Goal: Transaction & Acquisition: Purchase product/service

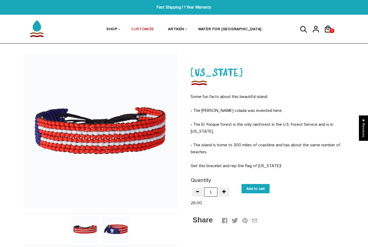
click at [125, 231] on img at bounding box center [116, 230] width 28 height 28
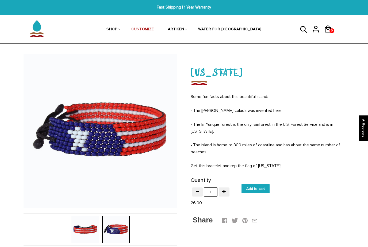
click at [100, 225] on div at bounding box center [115, 230] width 31 height 28
click at [97, 225] on img at bounding box center [85, 230] width 28 height 28
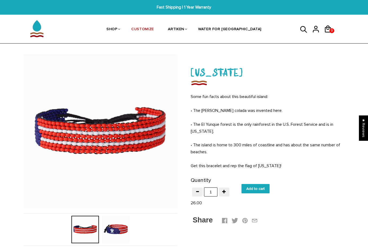
click at [116, 228] on img at bounding box center [116, 230] width 28 height 28
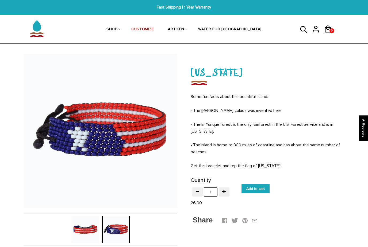
drag, startPoint x: 335, startPoint y: 0, endPoint x: 0, endPoint y: 0, distance: 334.9
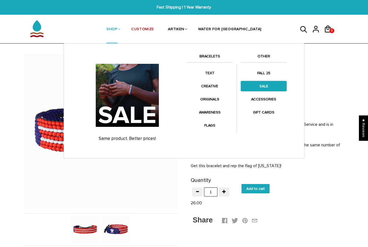
click at [267, 84] on link "SALE" at bounding box center [263, 86] width 46 height 10
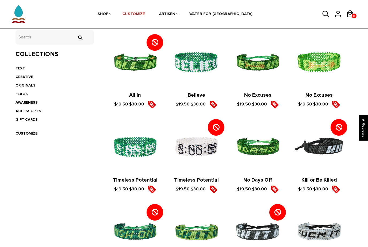
scroll to position [111, 0]
click at [322, 151] on img at bounding box center [319, 147] width 50 height 50
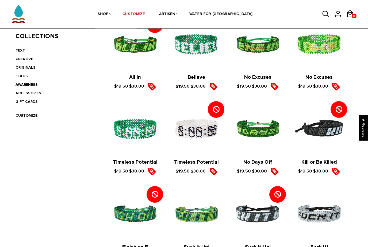
scroll to position [129, 0]
click at [320, 132] on img at bounding box center [319, 129] width 50 height 50
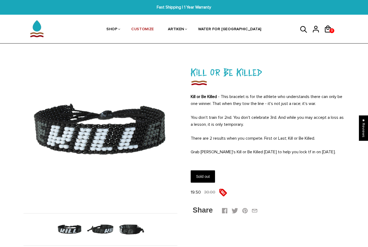
click at [132, 232] on img at bounding box center [131, 230] width 28 height 28
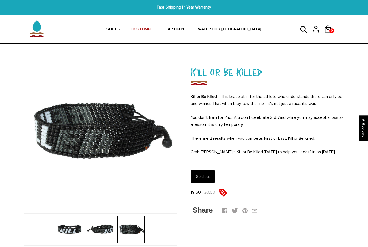
click at [104, 226] on img at bounding box center [101, 230] width 28 height 28
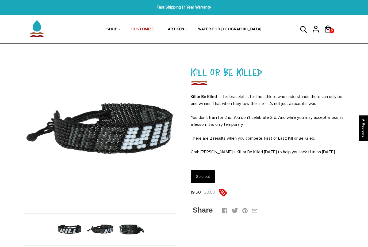
click at [75, 227] on img at bounding box center [70, 230] width 28 height 28
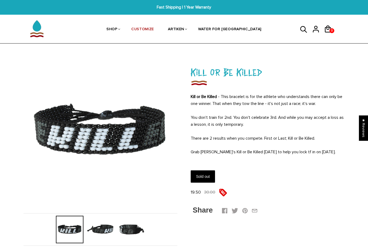
click at [130, 232] on img at bounding box center [131, 230] width 28 height 28
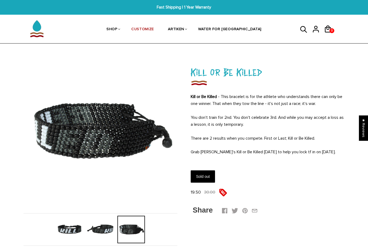
click at [108, 227] on img at bounding box center [101, 230] width 28 height 28
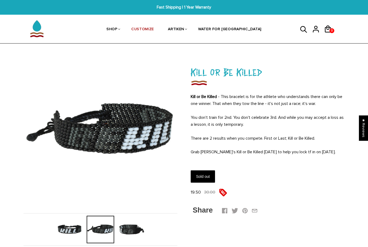
click at [74, 228] on img at bounding box center [70, 230] width 28 height 28
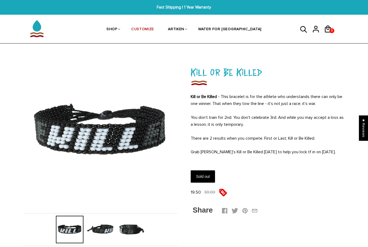
click at [100, 228] on img at bounding box center [101, 230] width 28 height 28
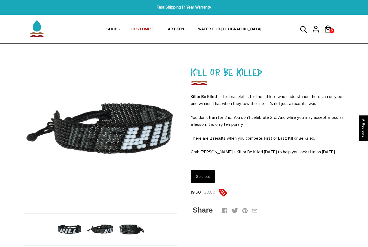
click at [119, 228] on img at bounding box center [131, 230] width 28 height 28
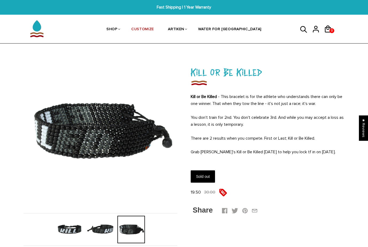
click at [65, 228] on img at bounding box center [70, 230] width 28 height 28
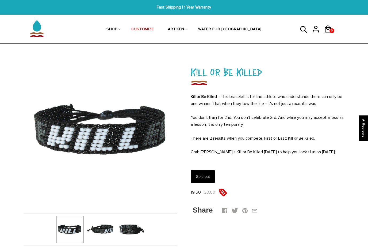
click at [103, 236] on img at bounding box center [101, 230] width 28 height 28
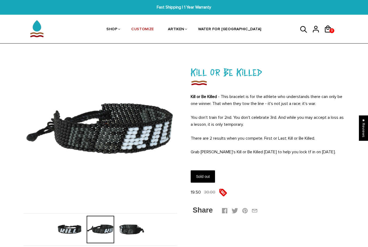
click at [123, 233] on img at bounding box center [131, 230] width 28 height 28
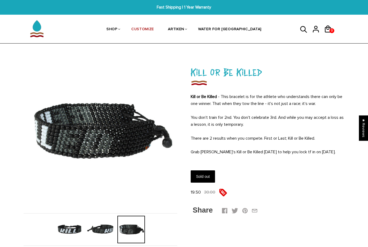
click at [69, 236] on img at bounding box center [70, 230] width 28 height 28
